Goal: Navigation & Orientation: Find specific page/section

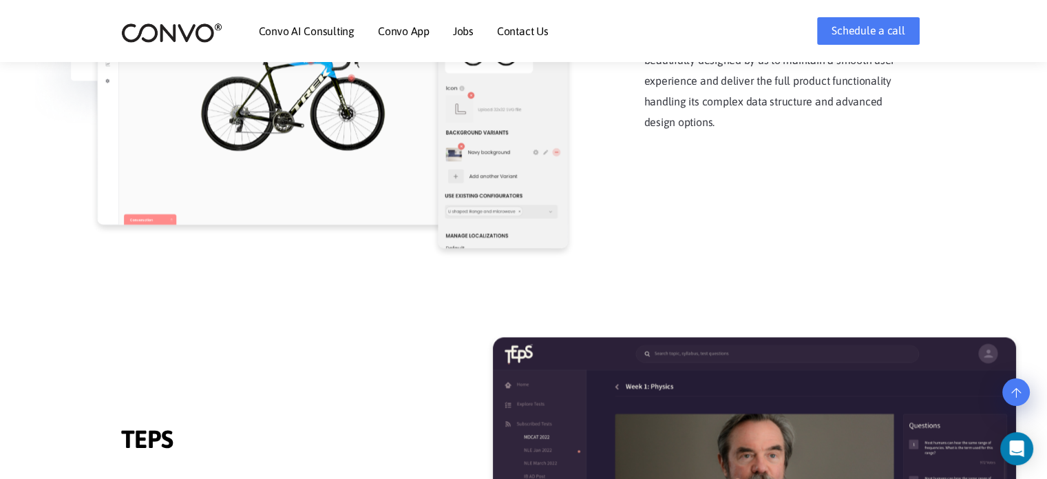
scroll to position [1971, 0]
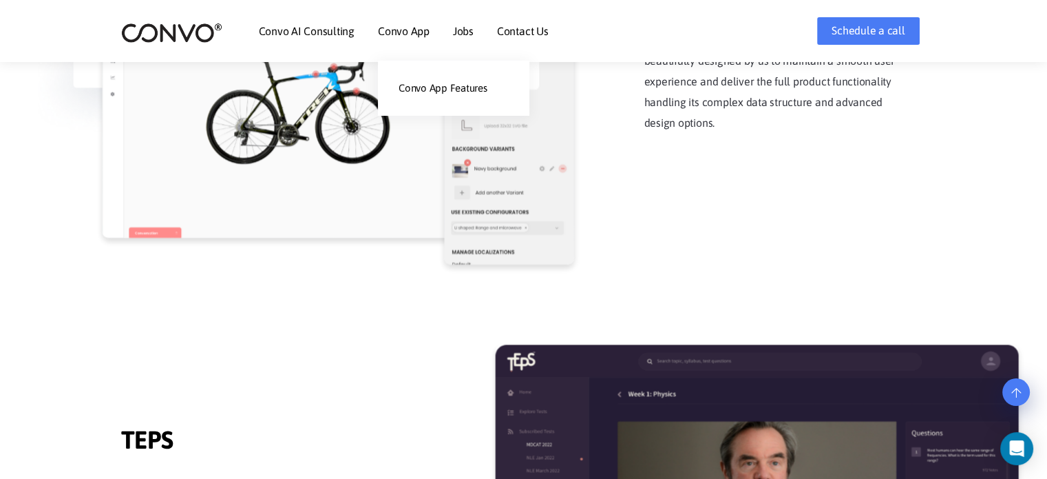
click at [403, 31] on link "Convo App" at bounding box center [404, 30] width 52 height 11
